Goal: Task Accomplishment & Management: Manage account settings

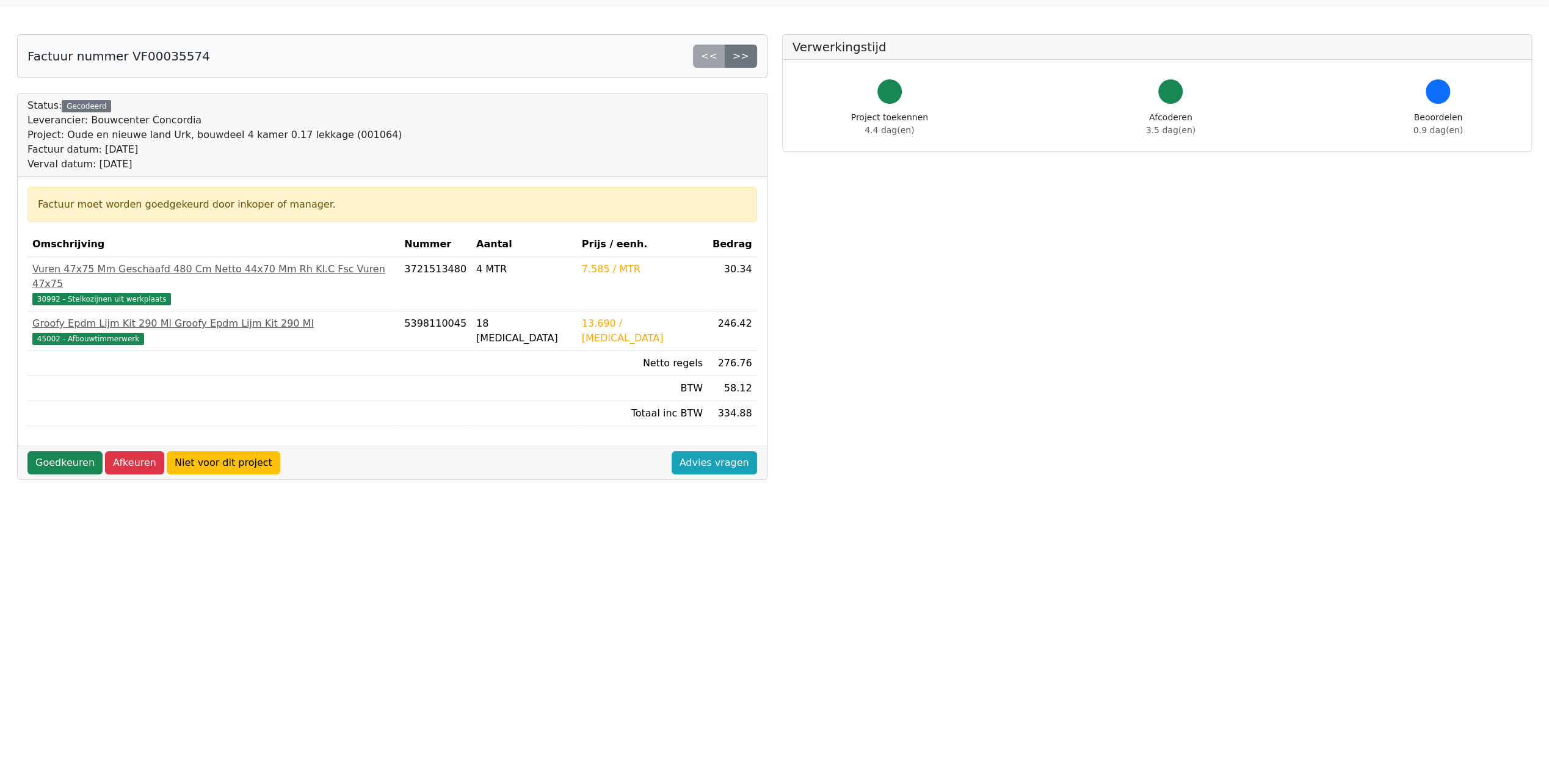
scroll to position [61, 0]
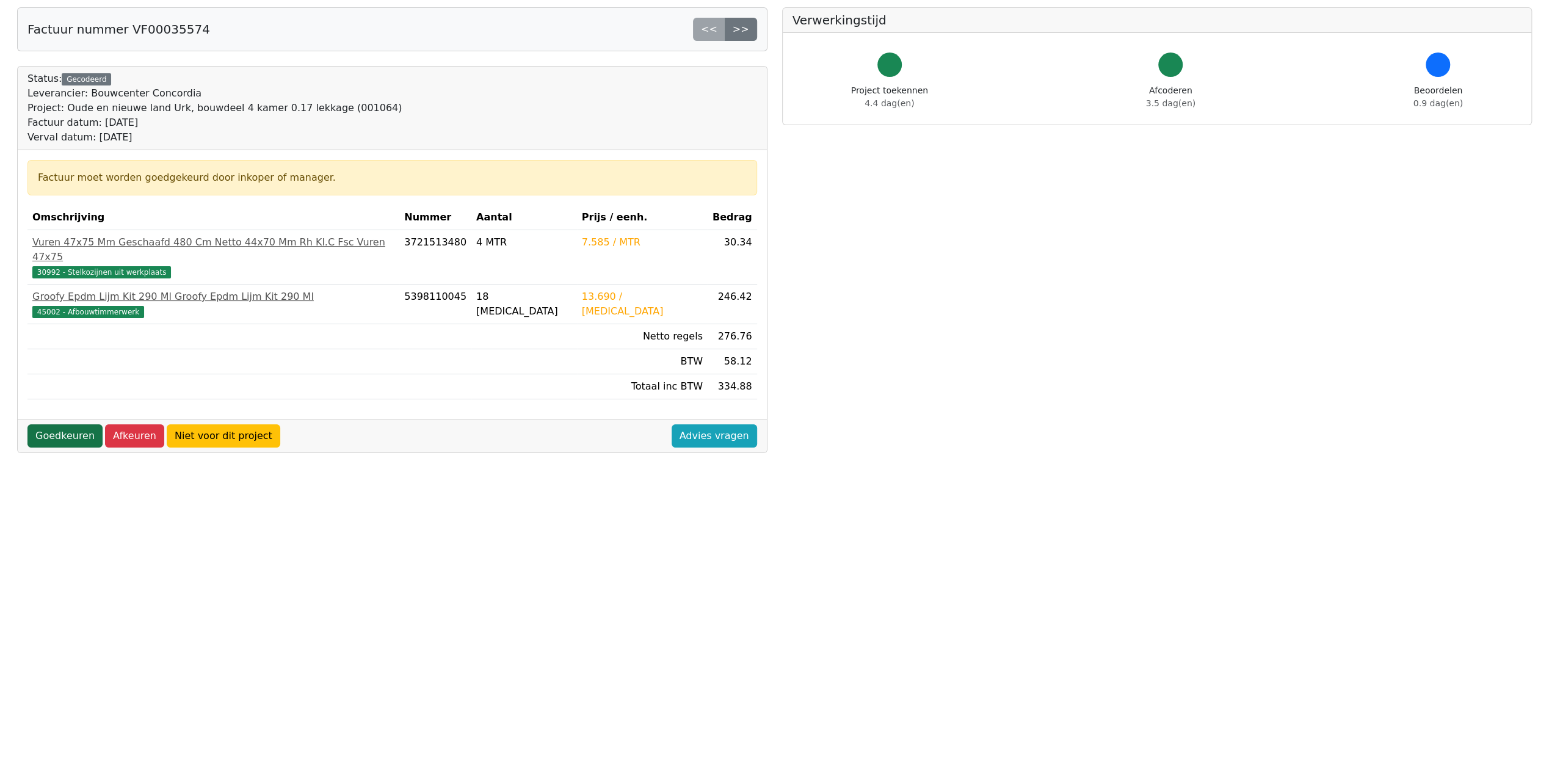
click at [69, 424] on link "Goedkeuren" at bounding box center [65, 435] width 75 height 23
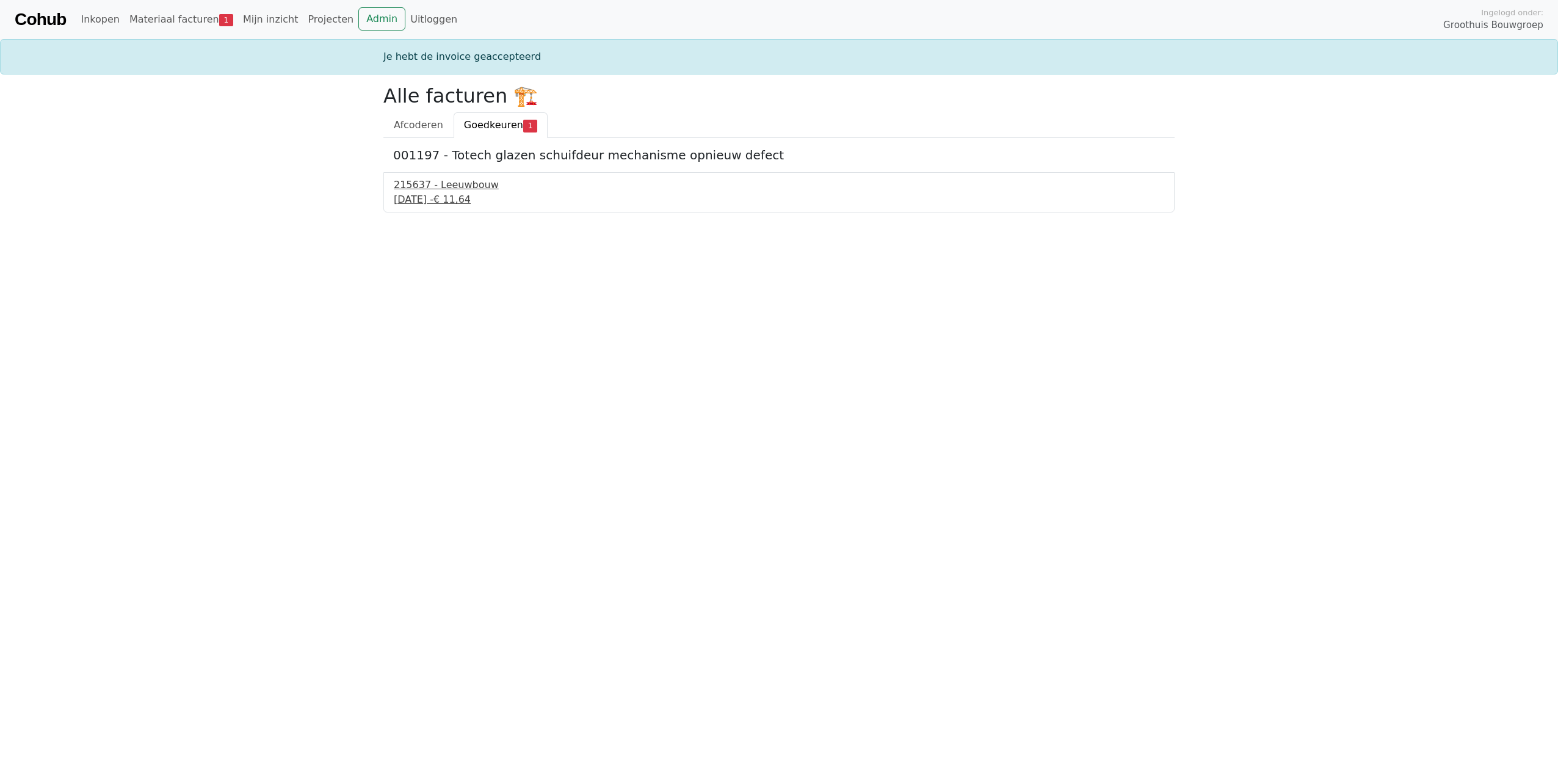
click at [458, 185] on div "215637 - Leeuwbouw" at bounding box center [779, 185] width 770 height 15
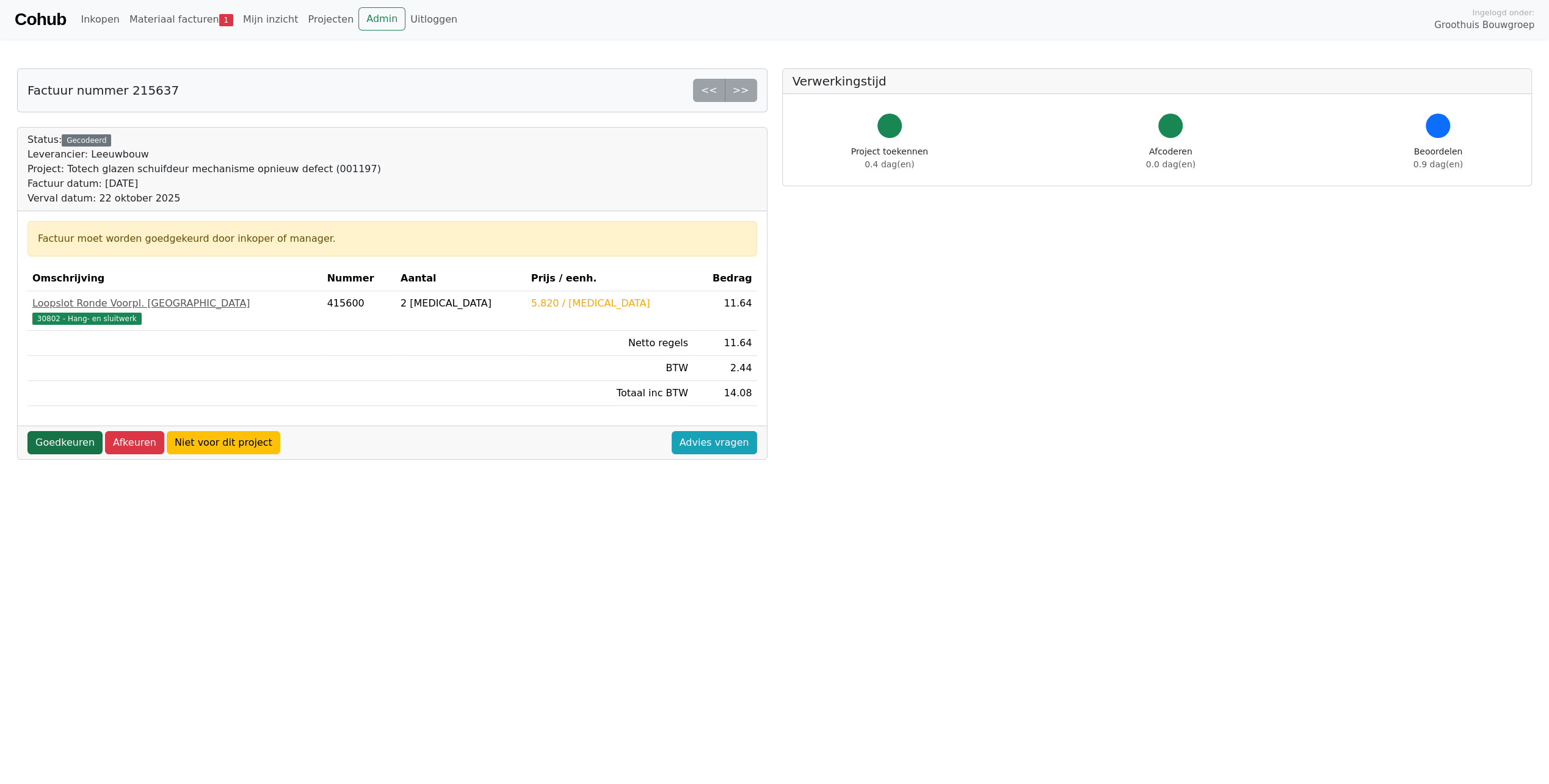
click at [81, 434] on link "Goedkeuren" at bounding box center [65, 442] width 75 height 23
